Goal: Task Accomplishment & Management: Manage account settings

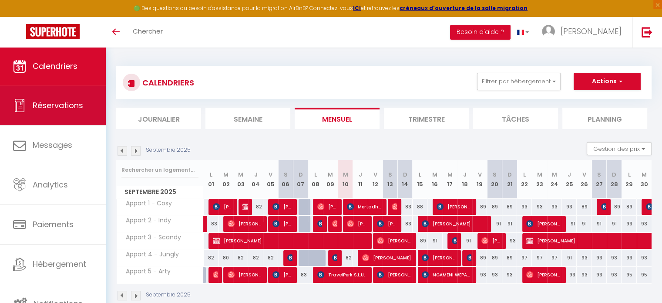
click at [66, 107] on span "Réservations" at bounding box center [58, 105] width 51 height 11
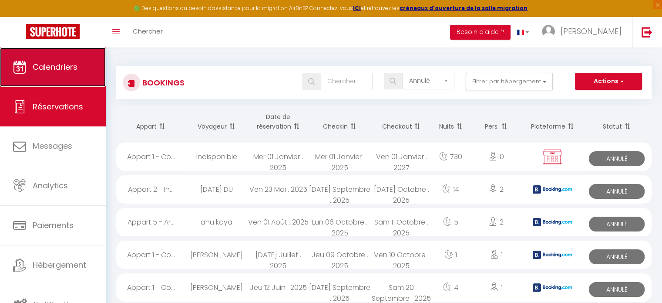
click at [64, 67] on span "Calendriers" at bounding box center [55, 66] width 45 height 11
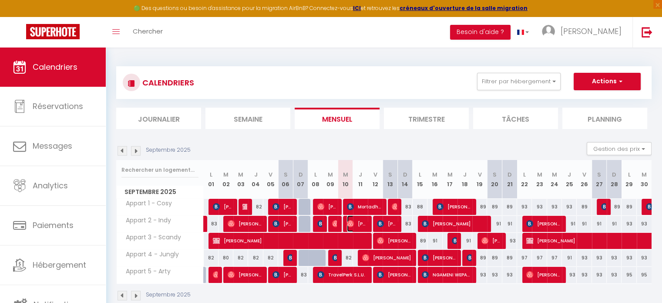
click at [360, 216] on span "[PERSON_NAME][MEDICAL_DATA]" at bounding box center [357, 223] width 20 height 17
select select "OK"
select select "0"
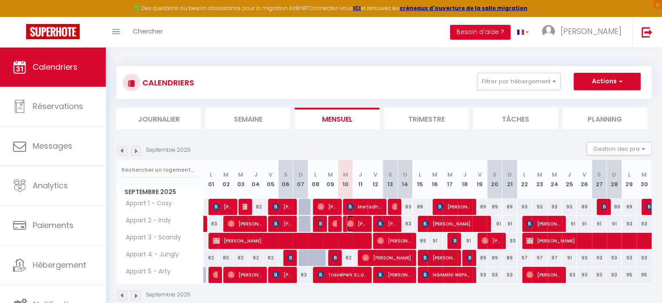
select select "1"
select select
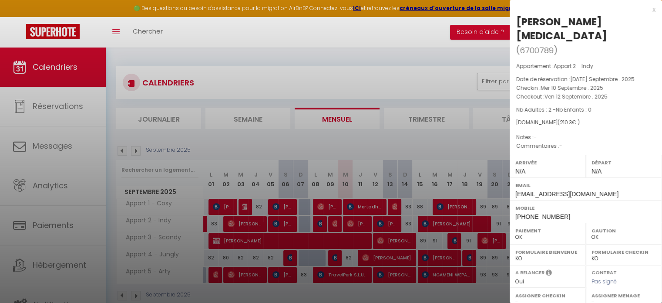
click at [439, 144] on div at bounding box center [331, 151] width 662 height 303
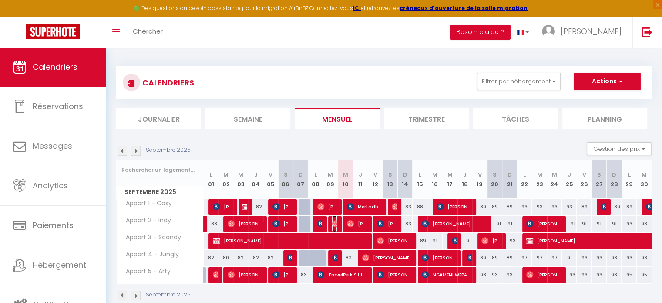
click at [337, 222] on img at bounding box center [335, 223] width 7 height 7
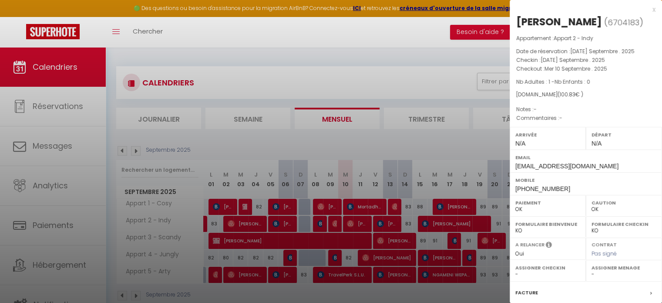
click at [647, 8] on div "x" at bounding box center [583, 9] width 146 height 10
